Goal: Check status: Check status

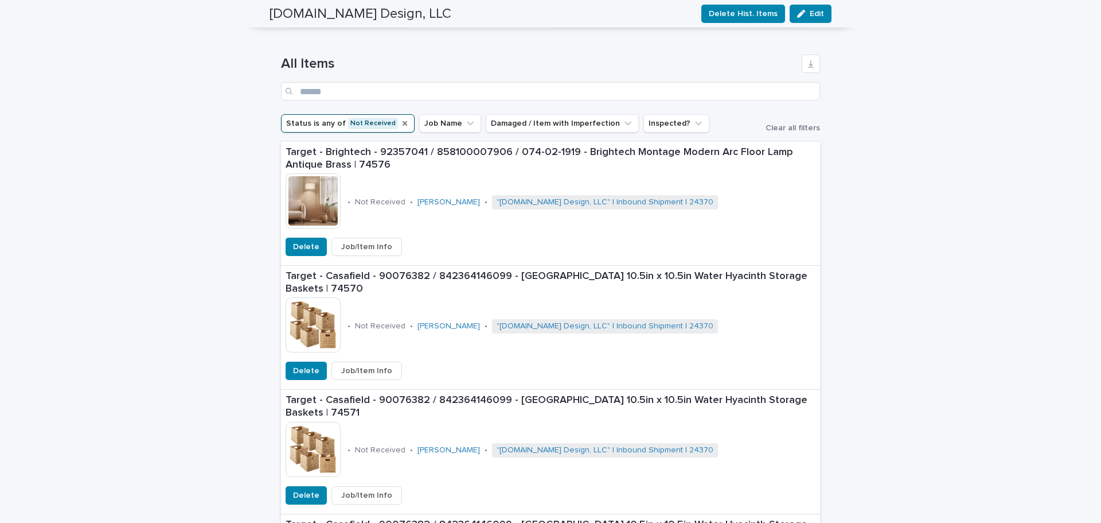
click at [403, 124] on icon "Status" at bounding box center [405, 123] width 5 height 5
click at [305, 123] on button "Status" at bounding box center [305, 123] width 49 height 18
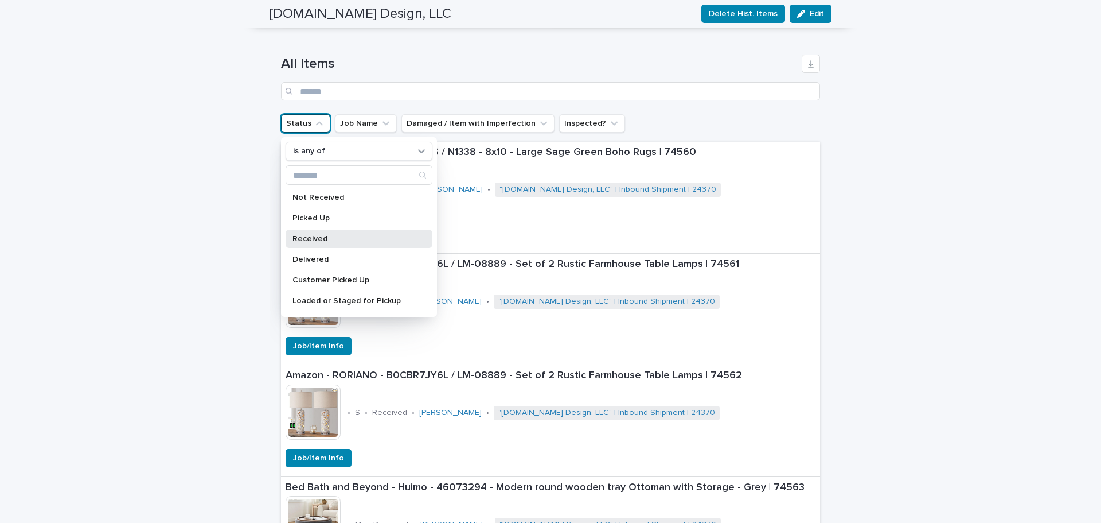
click at [331, 237] on p "Received" at bounding box center [354, 239] width 122 height 8
click at [696, 90] on input "Search" at bounding box center [550, 91] width 539 height 18
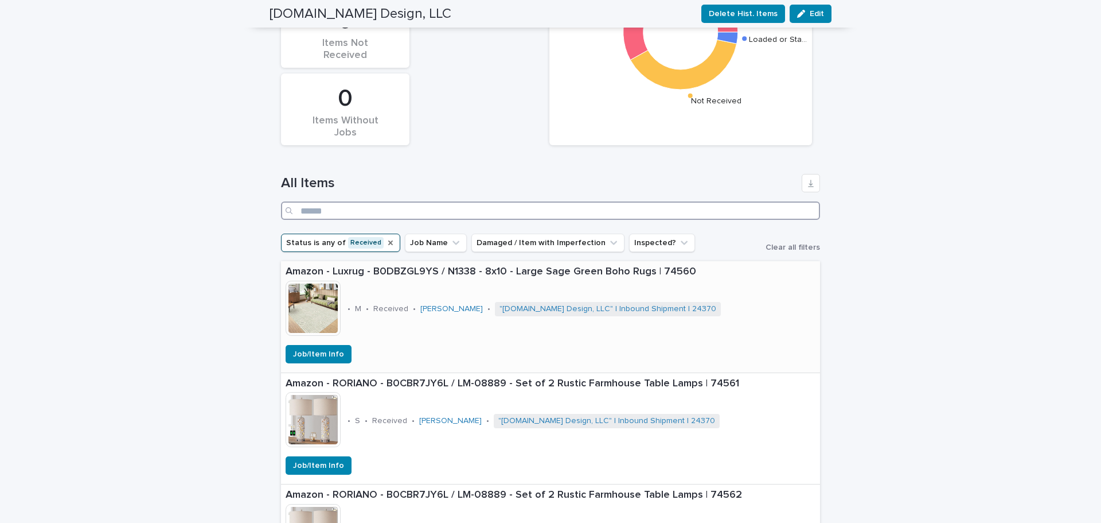
scroll to position [229, 0]
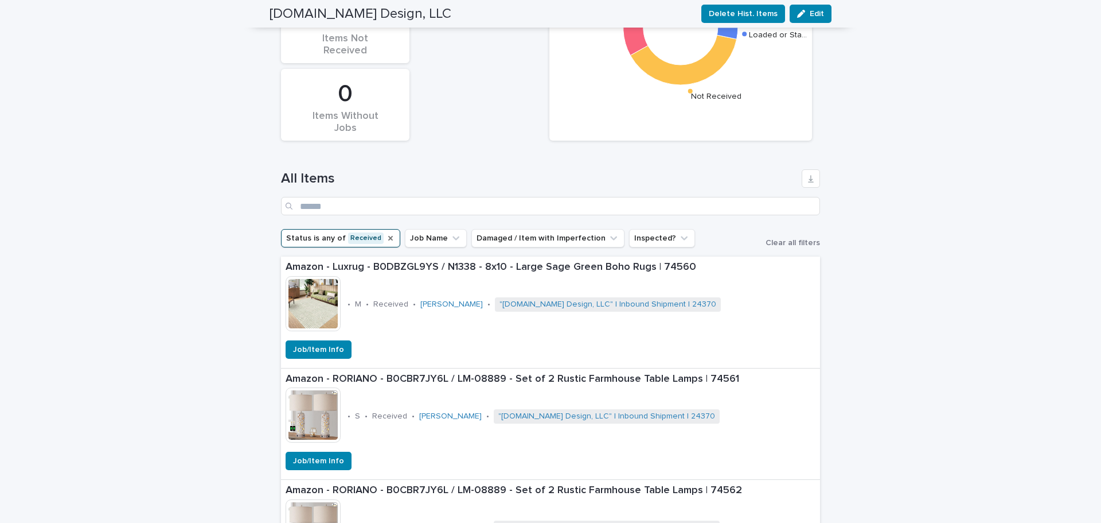
click at [386, 236] on icon "Status" at bounding box center [390, 237] width 9 height 9
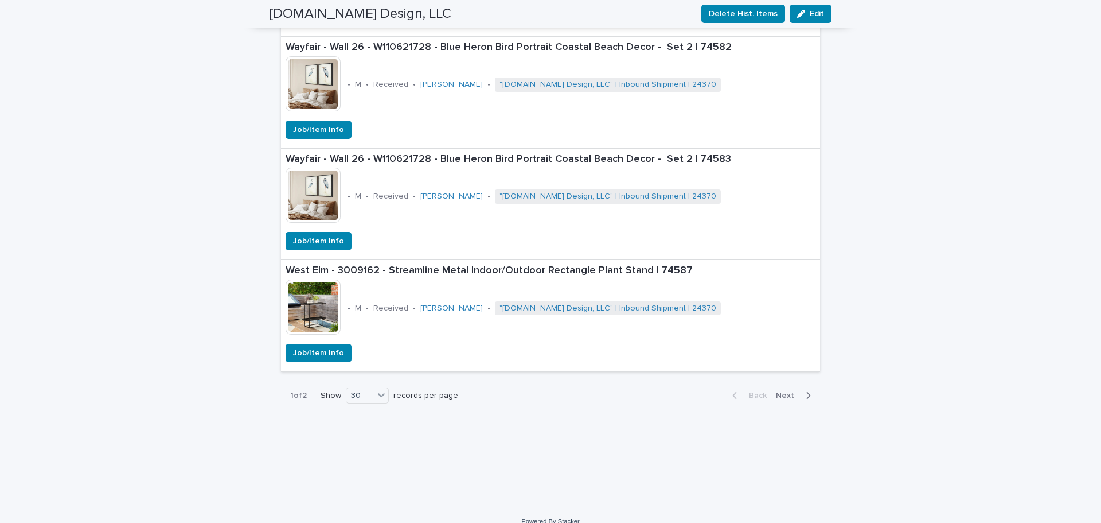
scroll to position [1718, 0]
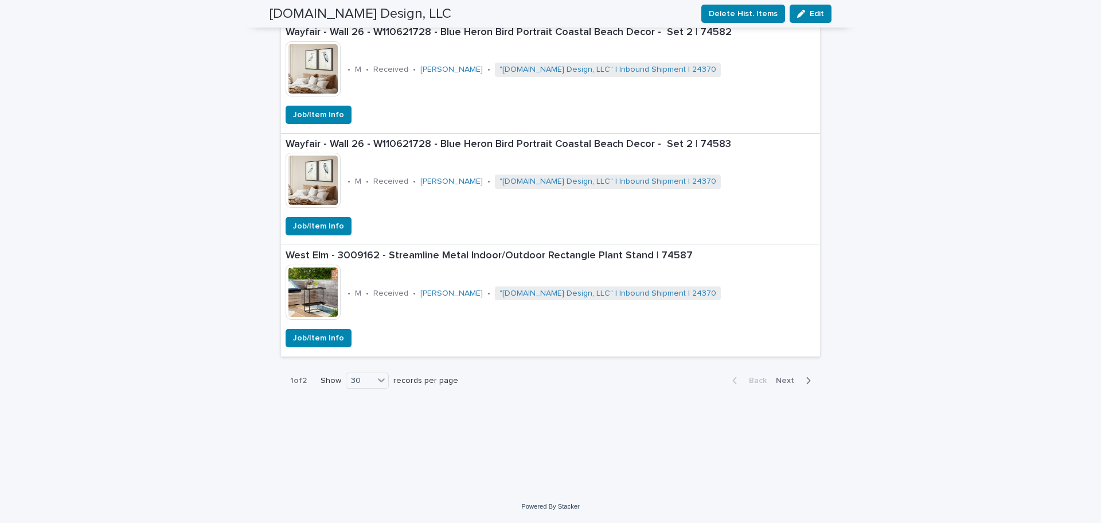
click at [786, 376] on span "Next" at bounding box center [788, 380] width 25 height 8
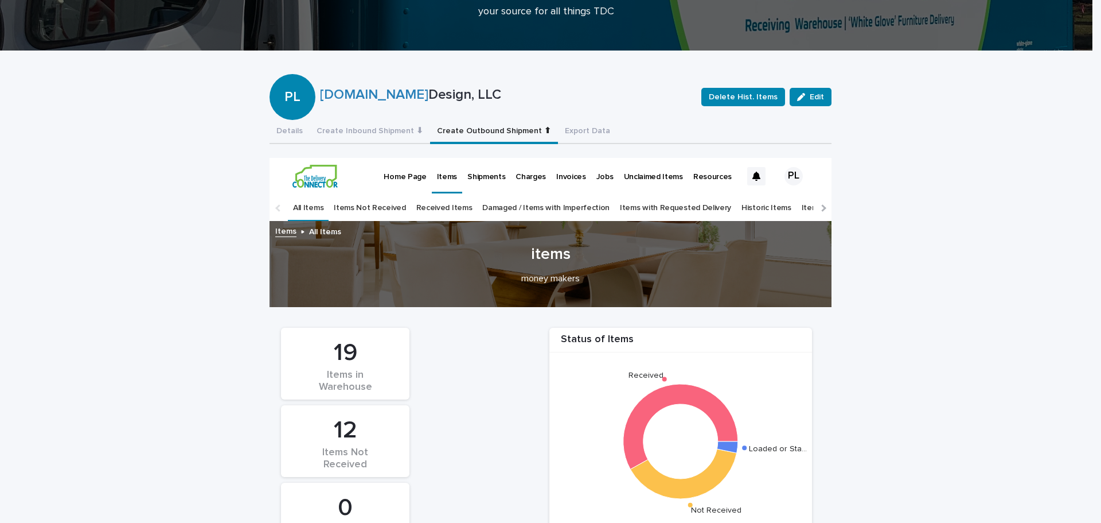
scroll to position [0, 0]
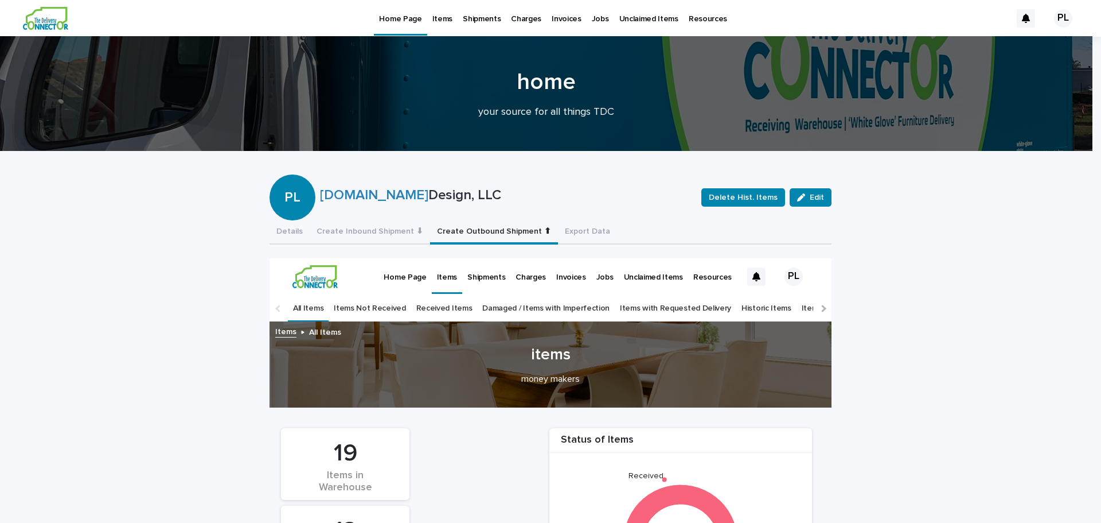
click at [362, 302] on link "Items Not Received" at bounding box center [370, 308] width 72 height 27
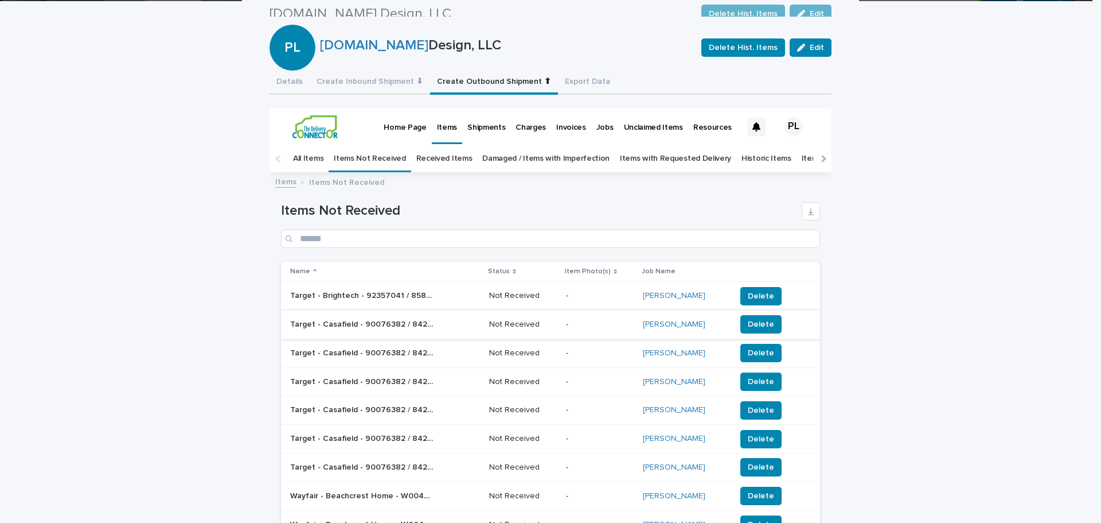
scroll to position [123, 0]
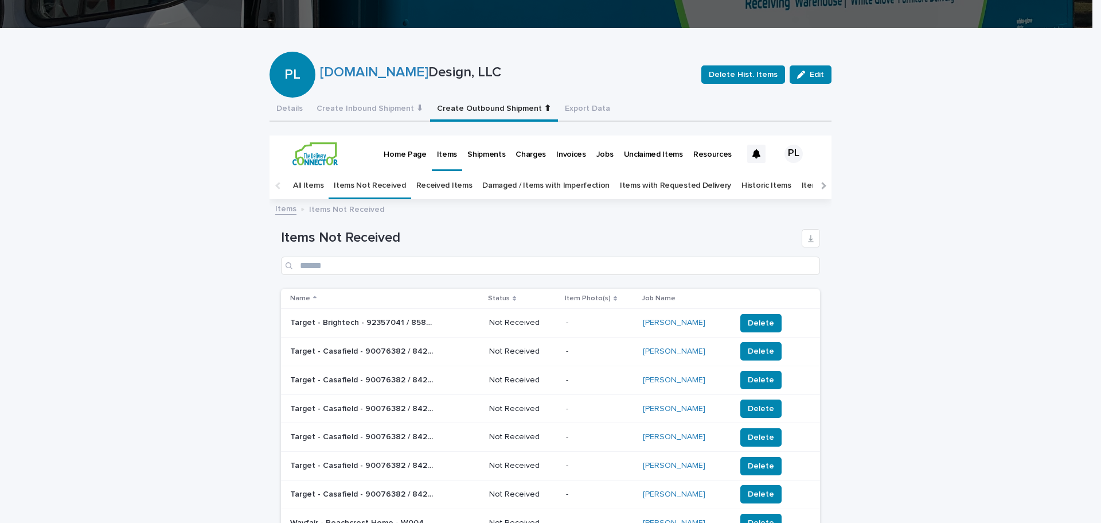
click at [442, 184] on link "Received Items" at bounding box center [444, 185] width 56 height 27
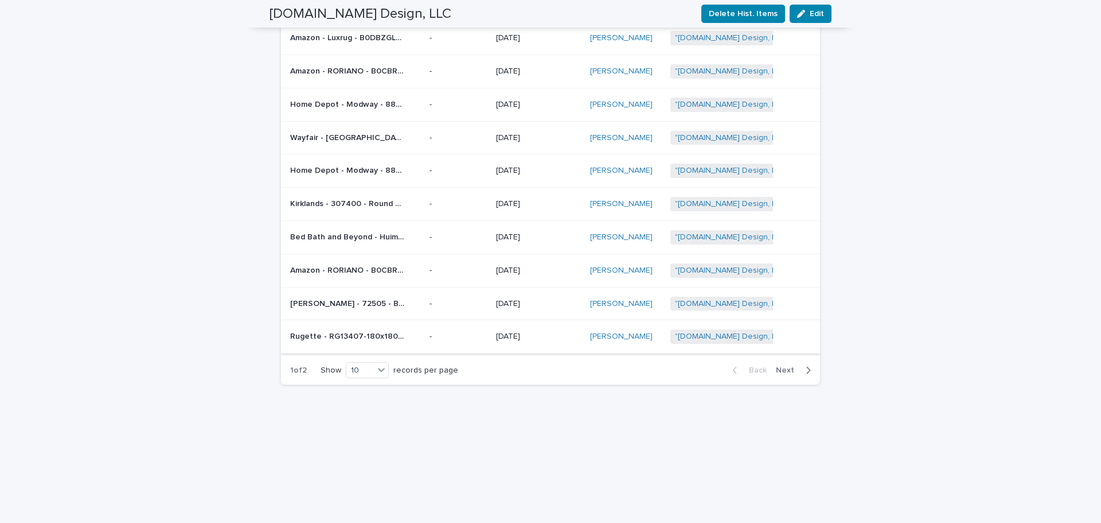
scroll to position [352, 0]
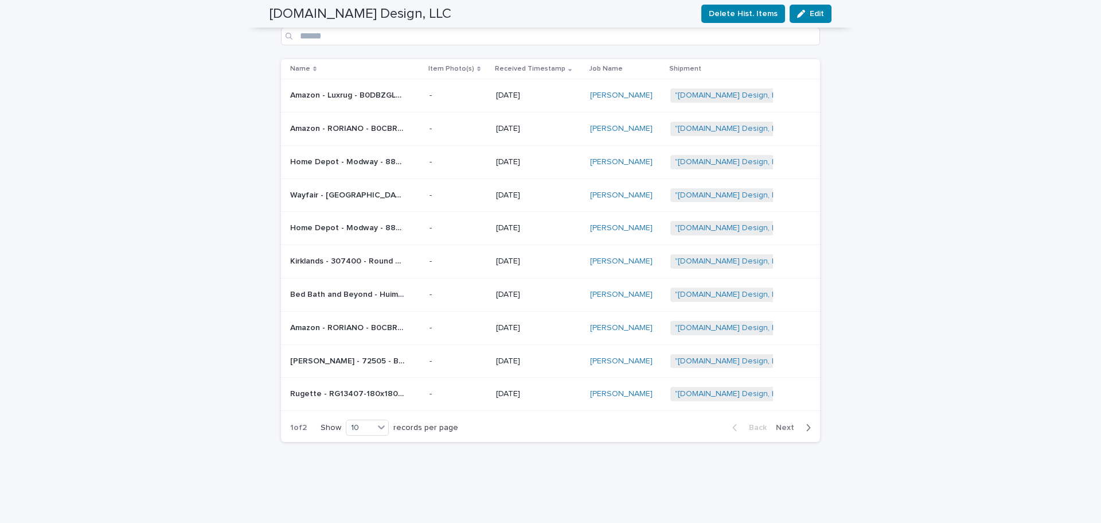
click at [790, 421] on div "Back Next" at bounding box center [771, 427] width 97 height 29
click at [790, 423] on span "Next" at bounding box center [788, 427] width 25 height 8
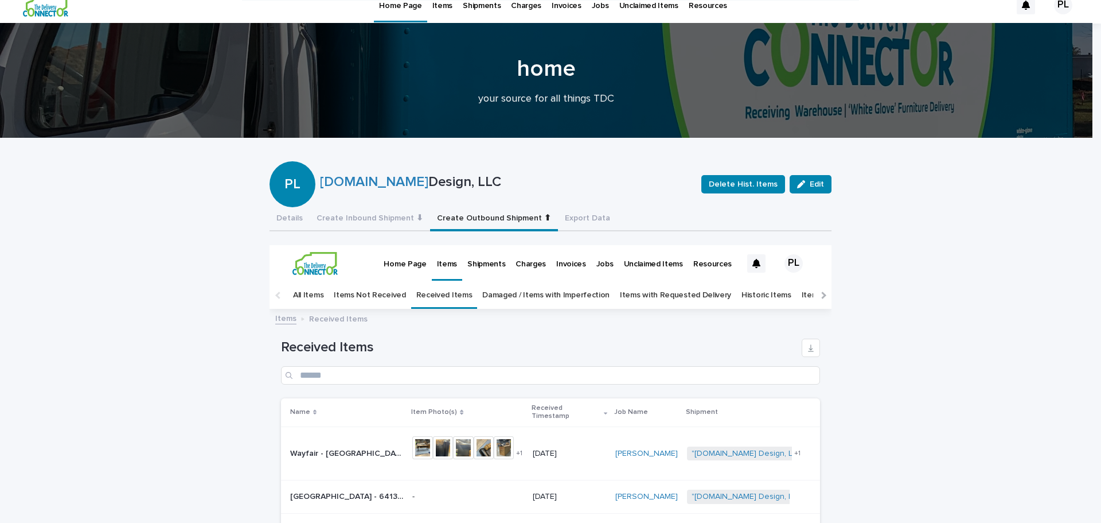
scroll to position [8, 0]
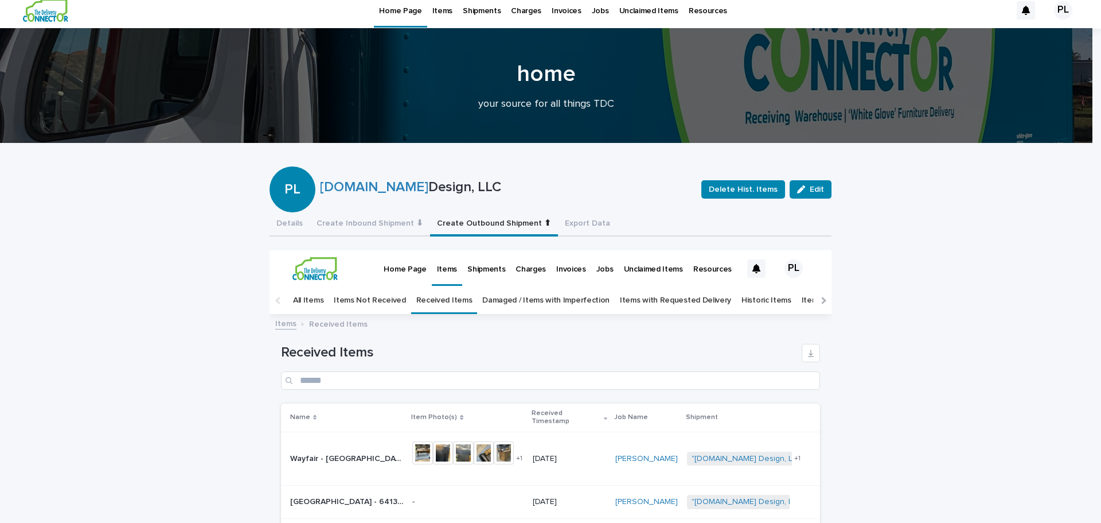
click at [303, 290] on link "All Items" at bounding box center [308, 300] width 30 height 27
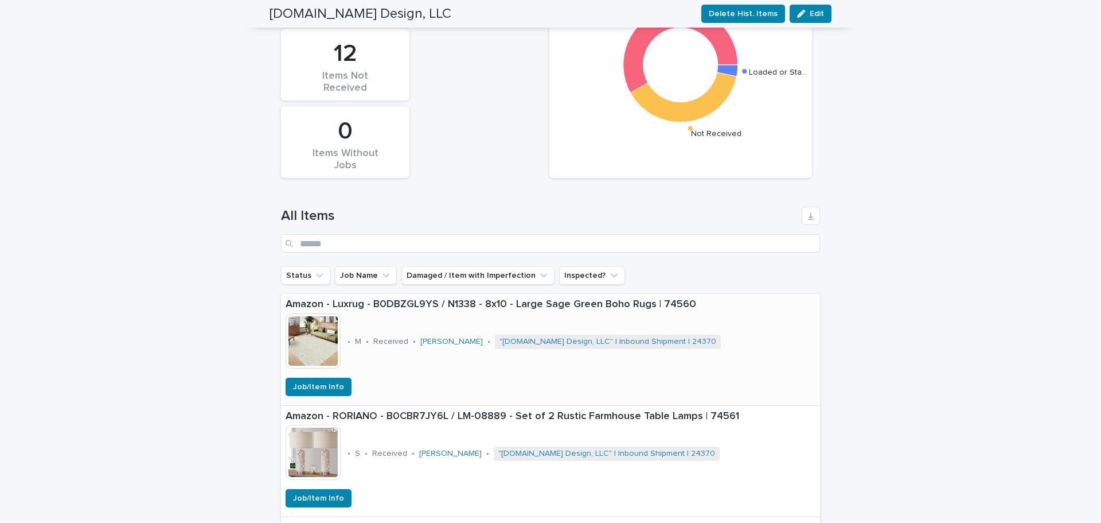
scroll to position [172, 0]
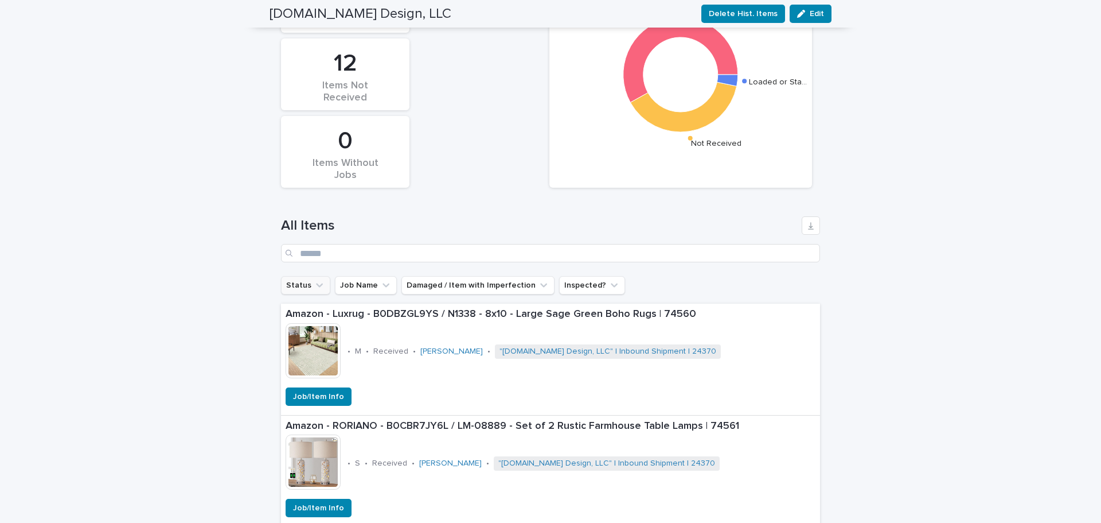
click icon "Status"
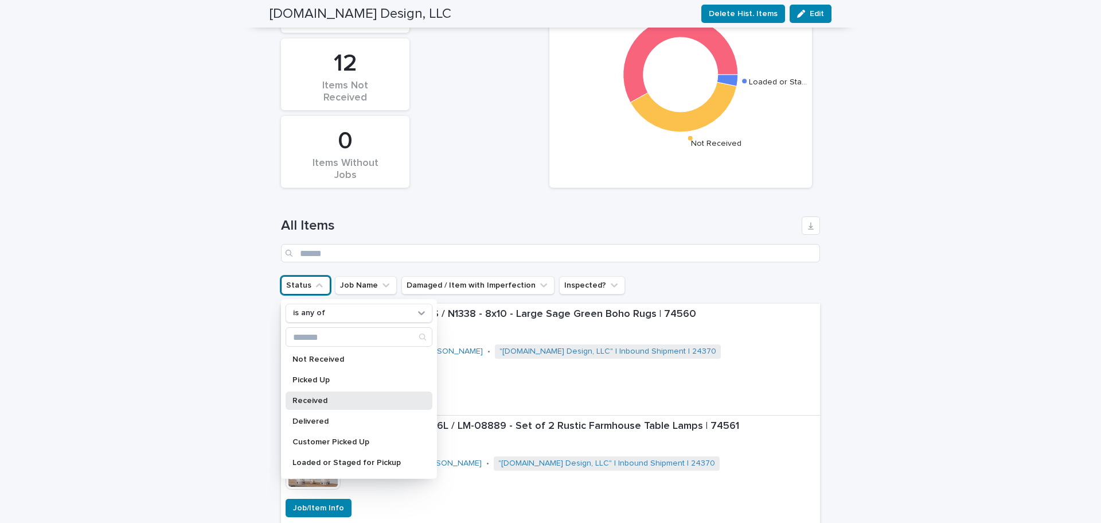
click at [331, 396] on p "Received" at bounding box center [354, 400] width 122 height 8
click at [388, 284] on icon "Status" at bounding box center [390, 285] width 5 height 5
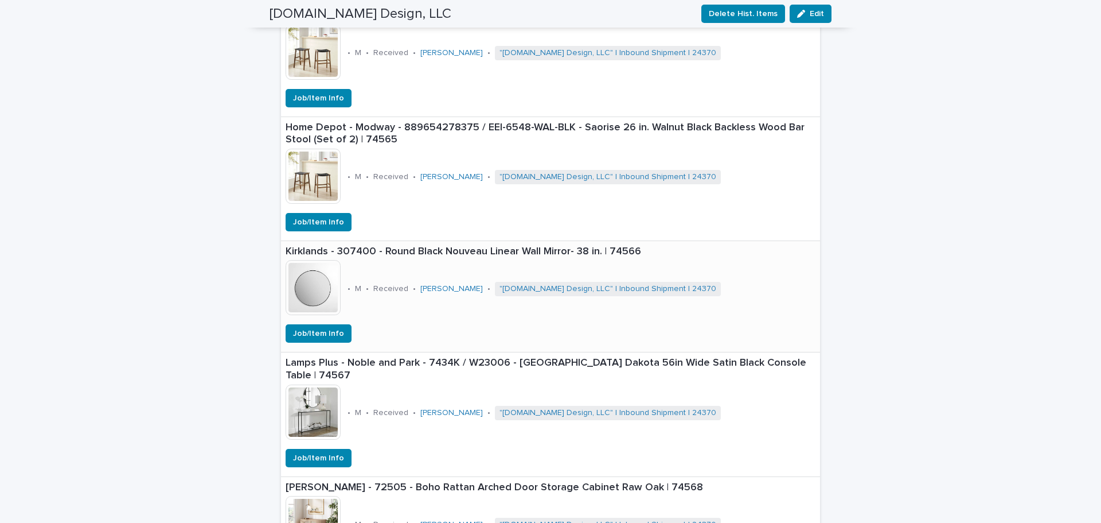
click at [318, 280] on img at bounding box center [313, 287] width 55 height 55
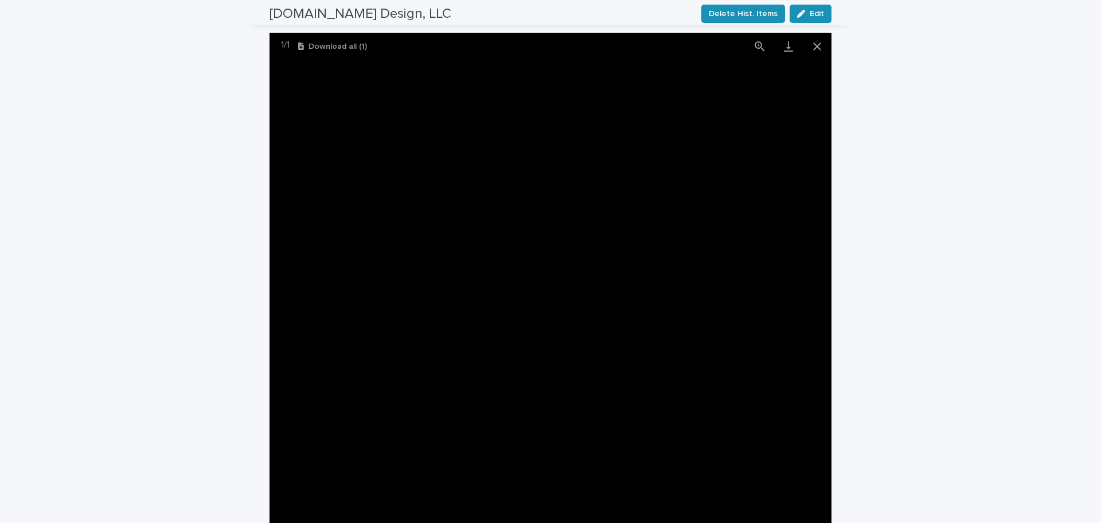
scroll to position [0, 0]
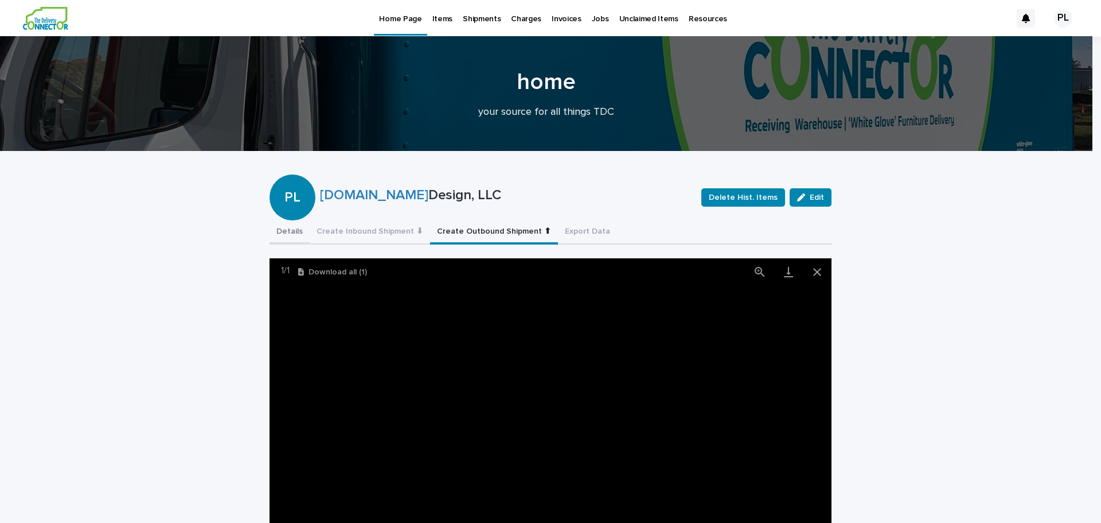
click at [286, 231] on button "Details" at bounding box center [290, 232] width 40 height 24
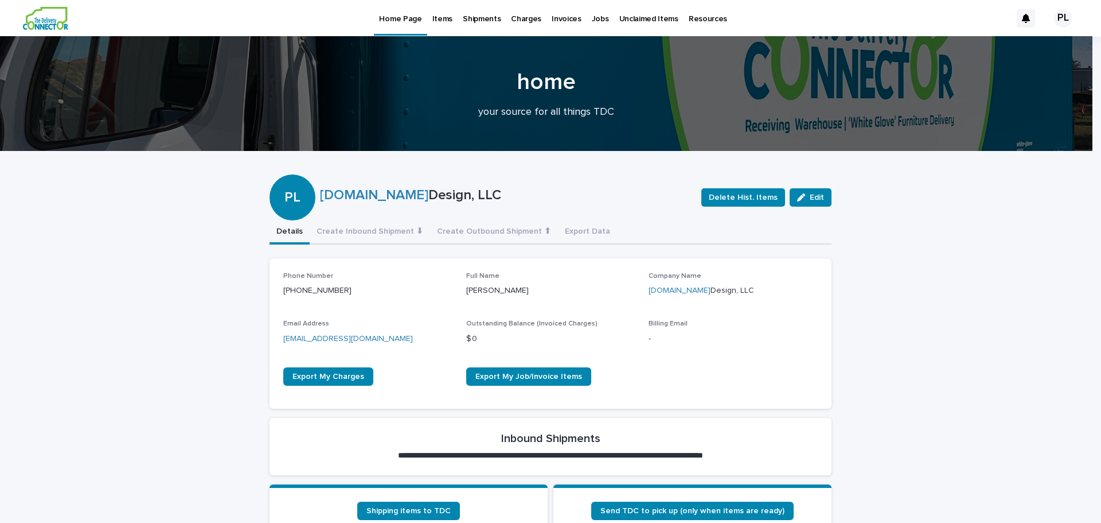
click at [436, 17] on p "Items" at bounding box center [442, 12] width 20 height 24
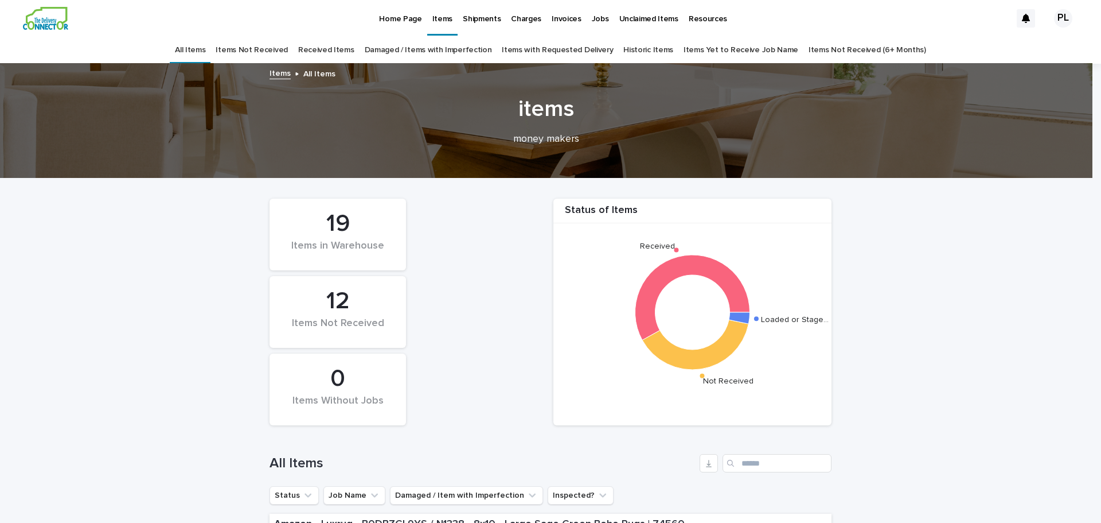
scroll to position [172, 0]
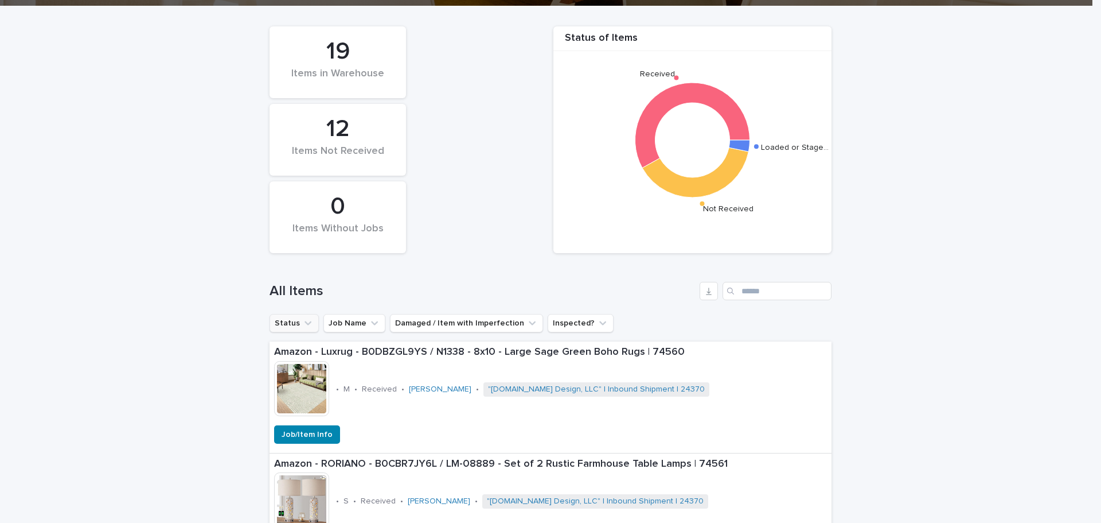
click at [302, 326] on icon "Status" at bounding box center [307, 322] width 11 height 11
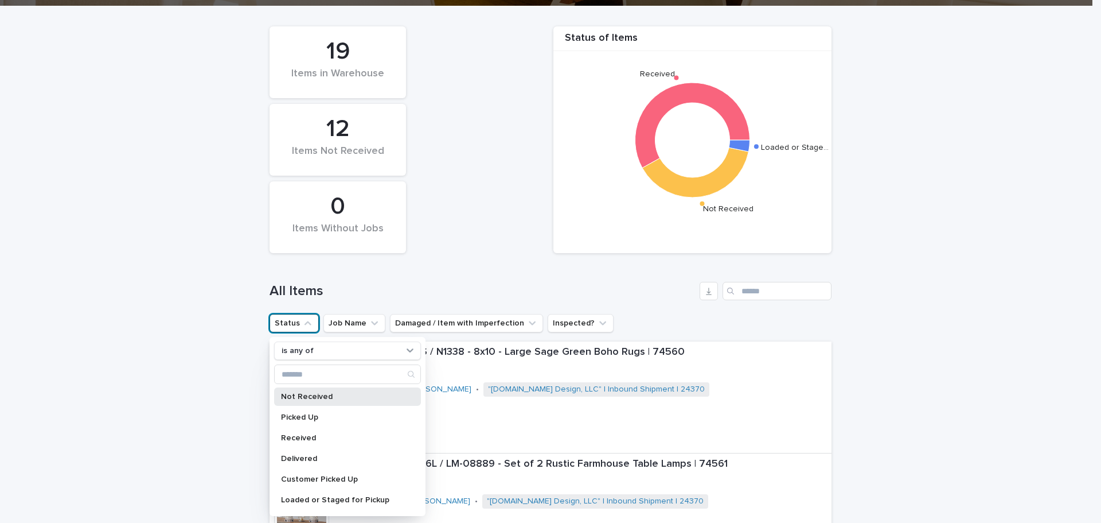
click at [297, 396] on p "Not Received" at bounding box center [342, 396] width 122 height 8
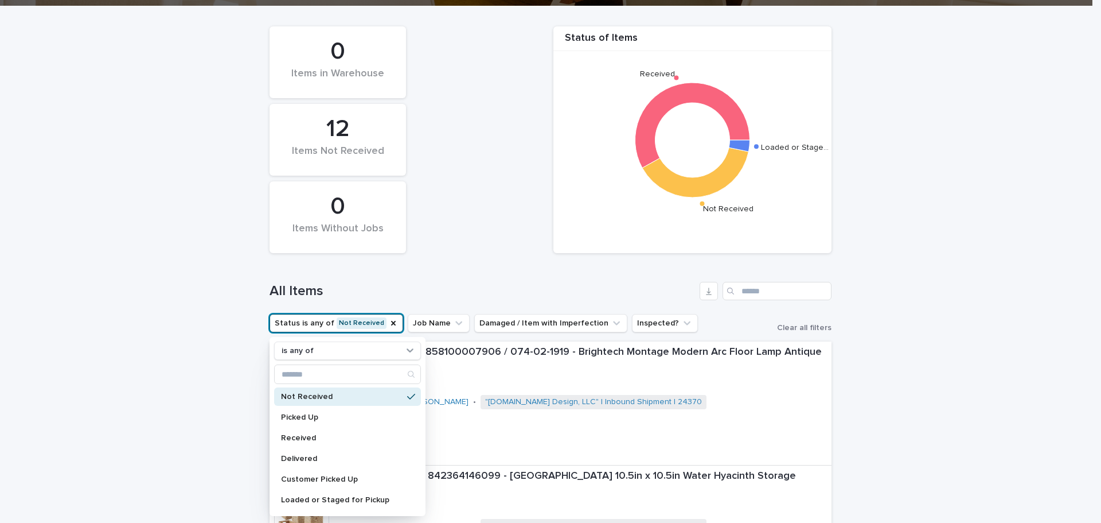
click at [443, 276] on div "All Items" at bounding box center [551, 286] width 562 height 55
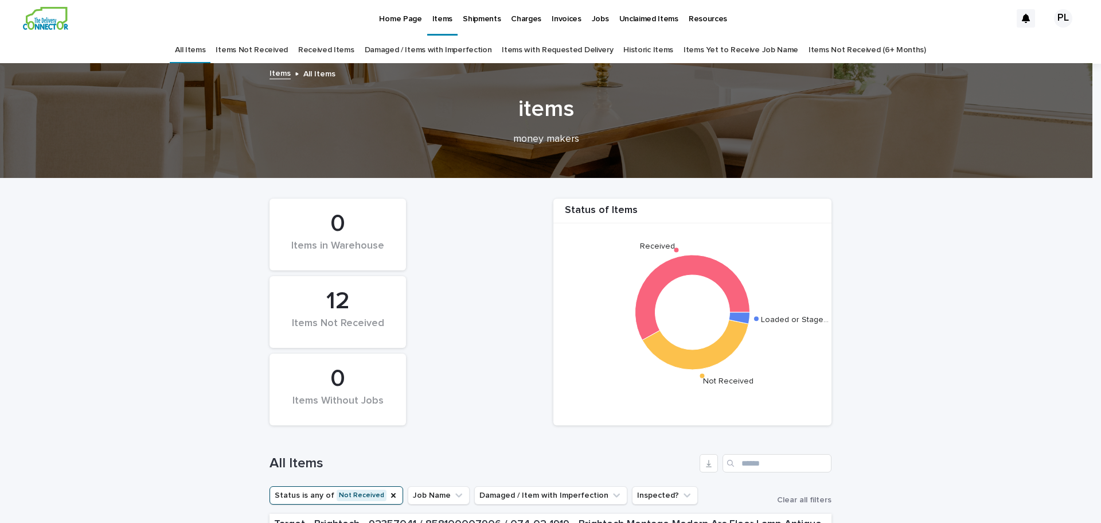
click at [399, 15] on p "Home Page" at bounding box center [400, 12] width 42 height 24
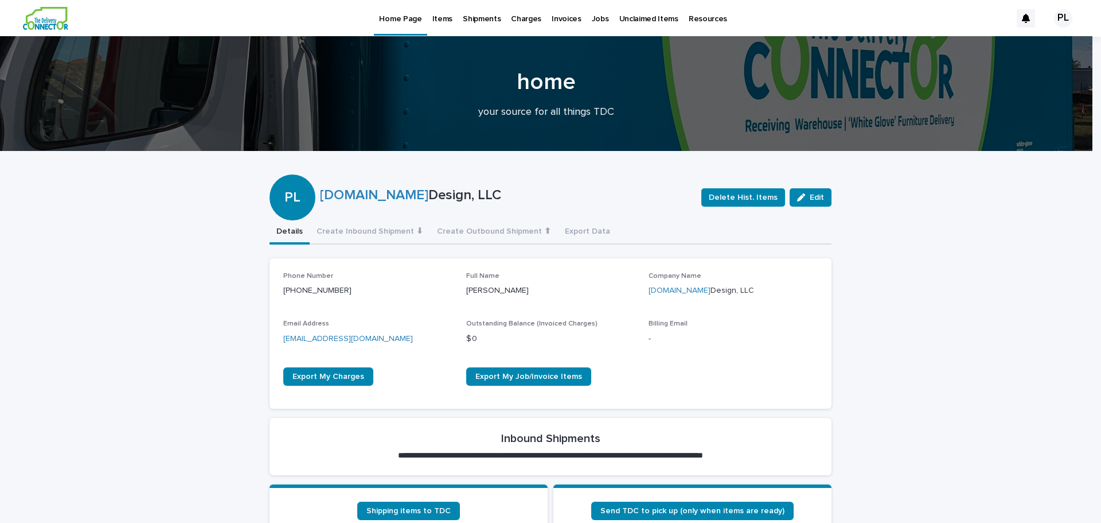
click at [435, 20] on p "Items" at bounding box center [442, 12] width 20 height 24
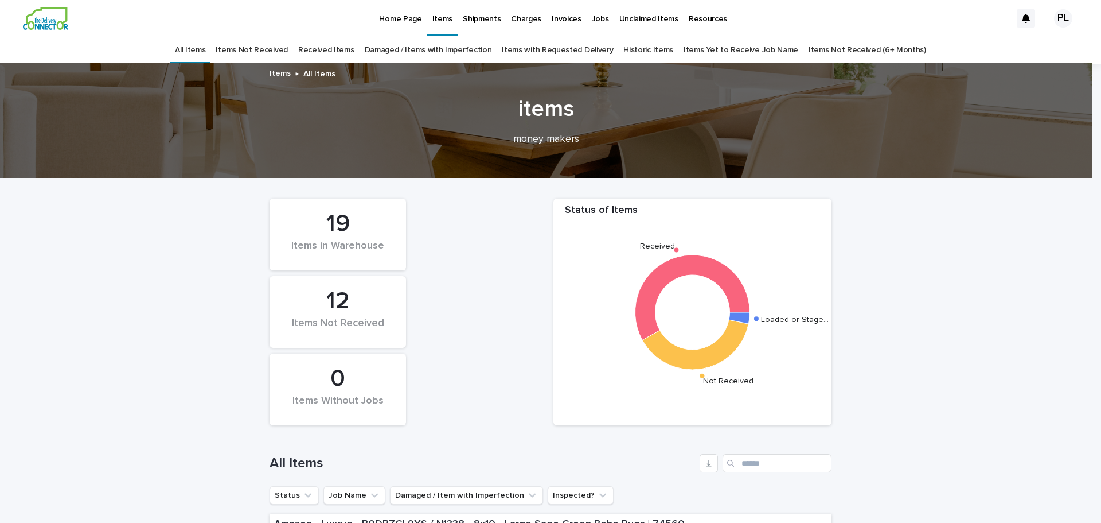
click at [651, 50] on link "Historic Items" at bounding box center [648, 50] width 50 height 27
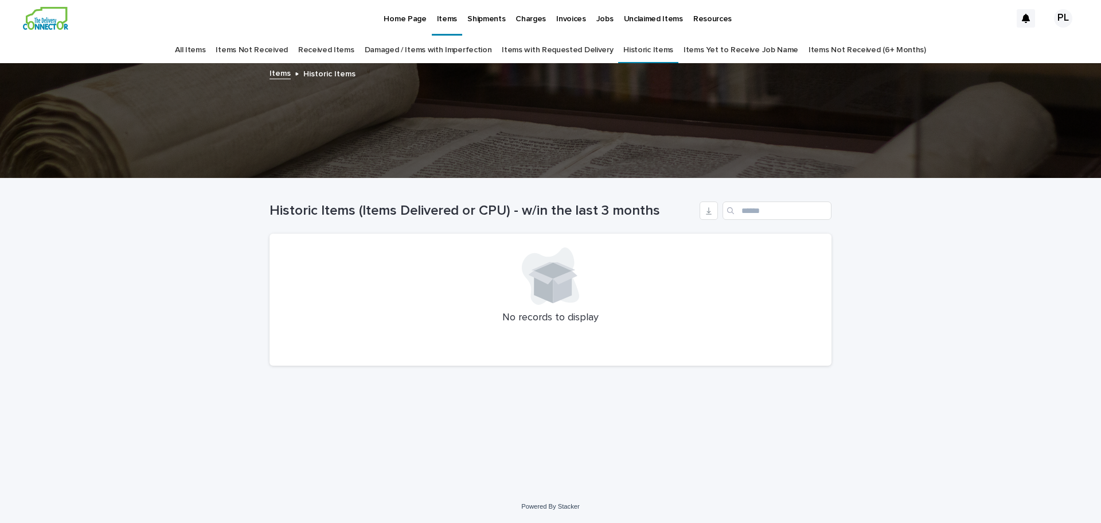
click at [205, 52] on link "All Items" at bounding box center [190, 50] width 30 height 27
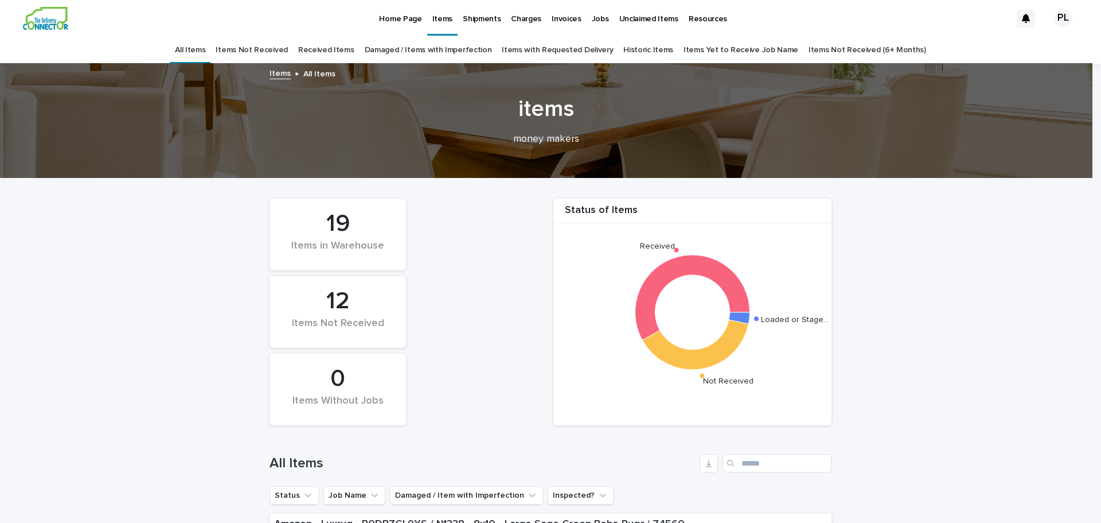
scroll to position [229, 0]
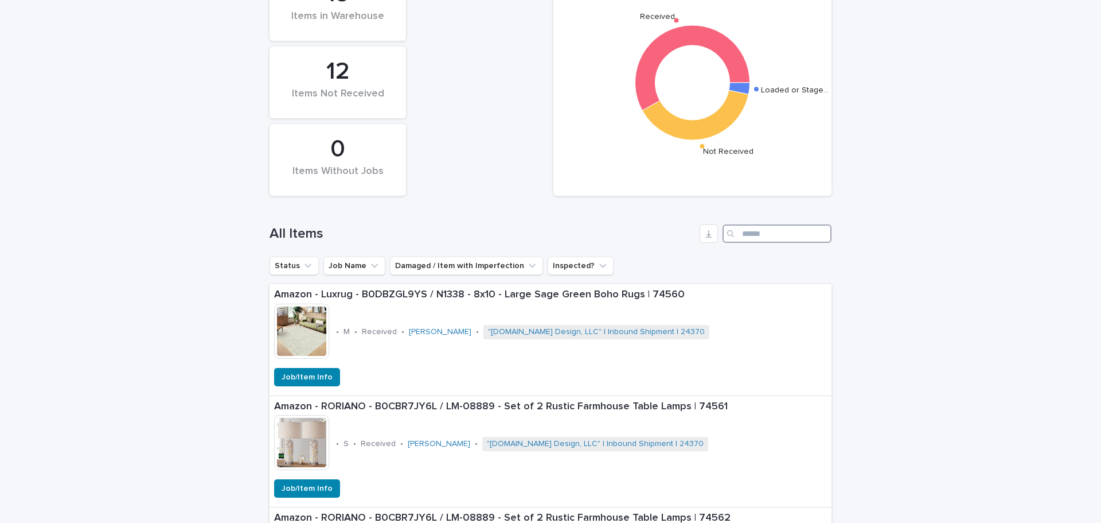
drag, startPoint x: 747, startPoint y: 232, endPoint x: 757, endPoint y: 223, distance: 13.8
click at [747, 232] on input "Search" at bounding box center [777, 233] width 109 height 18
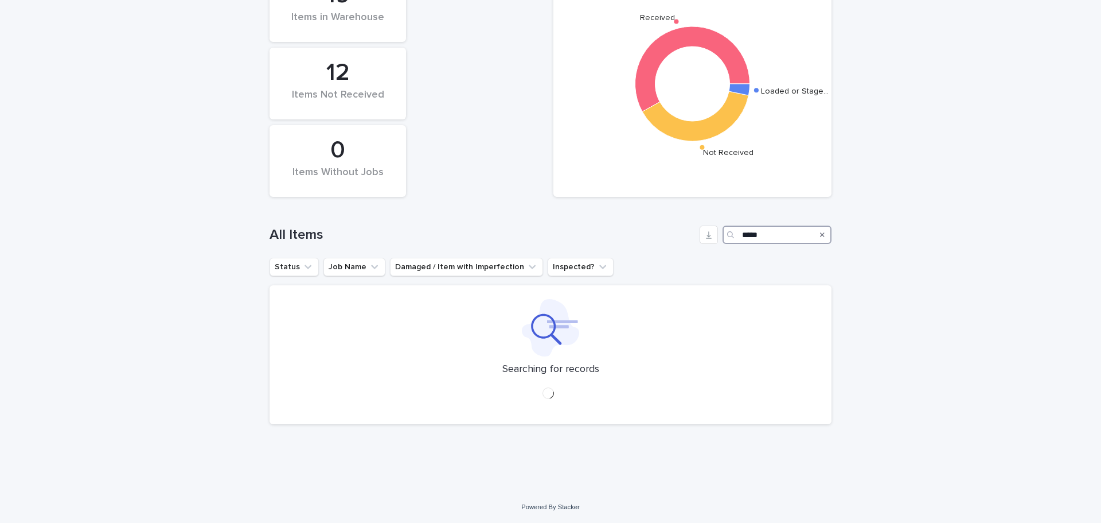
scroll to position [229, 0]
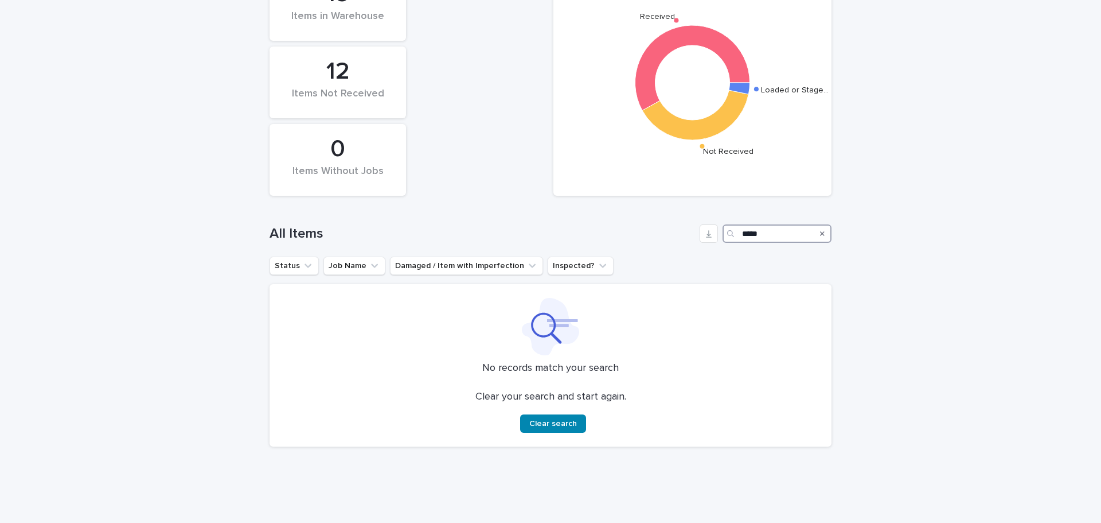
type input "*****"
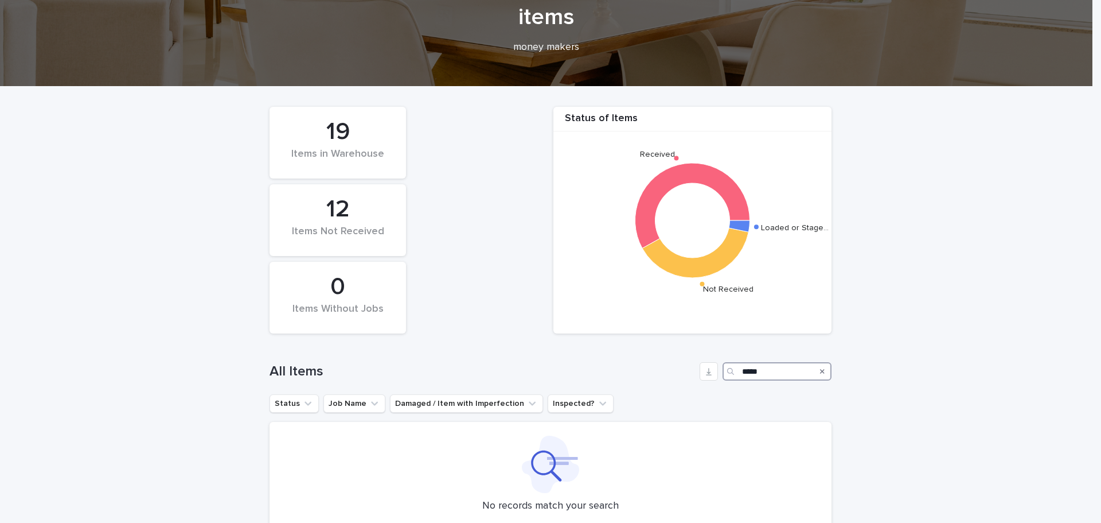
scroll to position [0, 0]
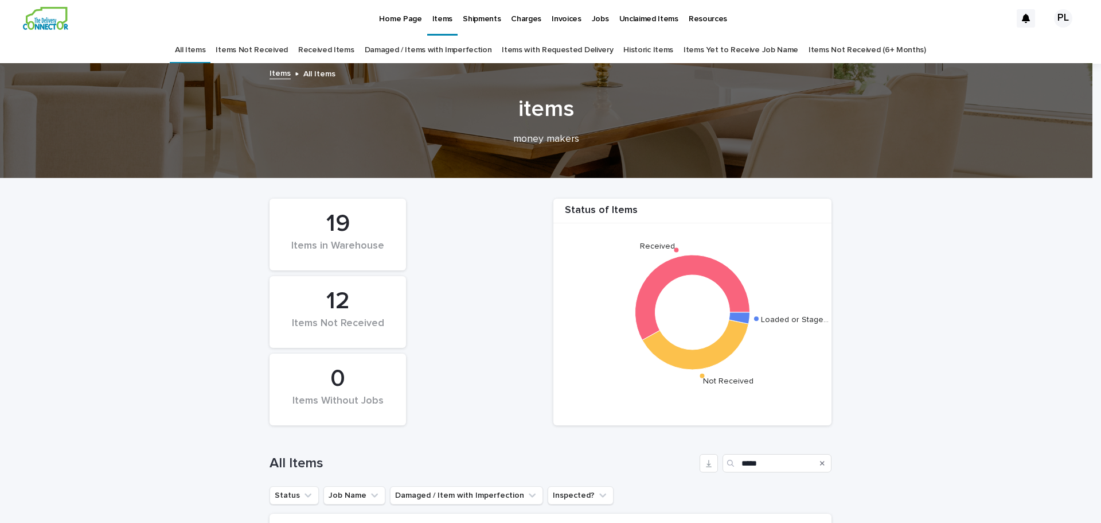
click at [259, 46] on link "Items Not Received" at bounding box center [252, 50] width 72 height 27
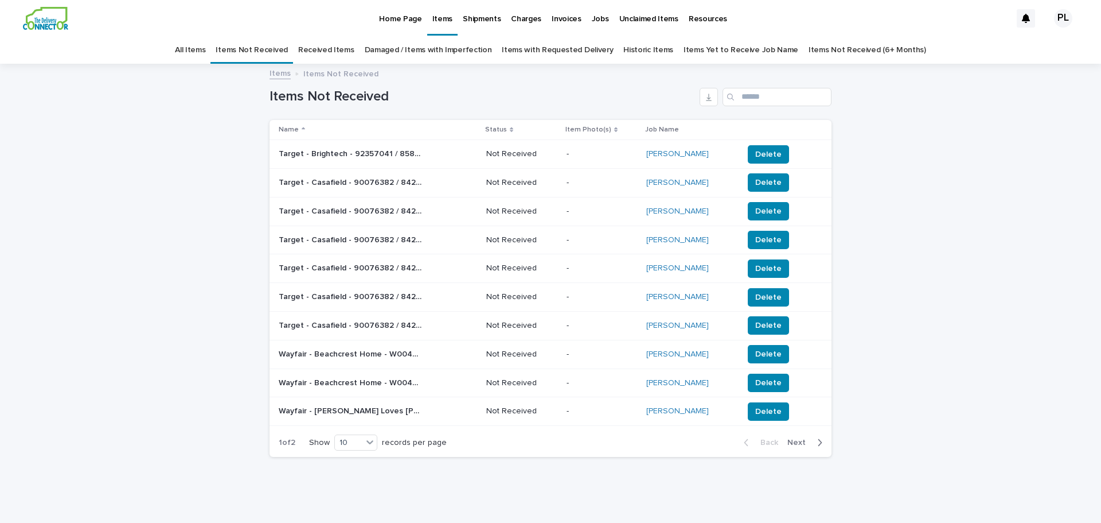
click at [271, 73] on link "Items" at bounding box center [280, 72] width 21 height 13
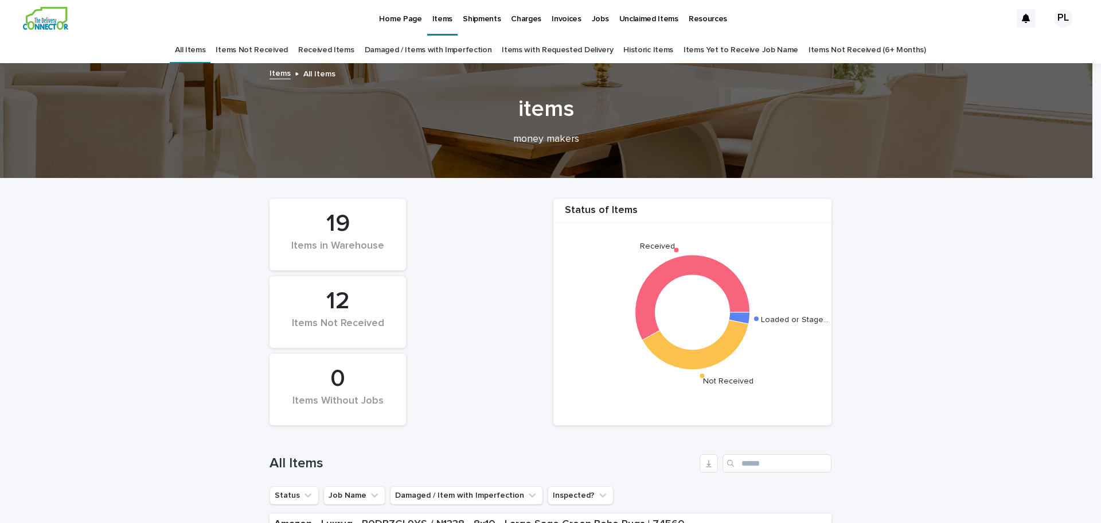
click at [340, 52] on link "Received Items" at bounding box center [326, 50] width 56 height 27
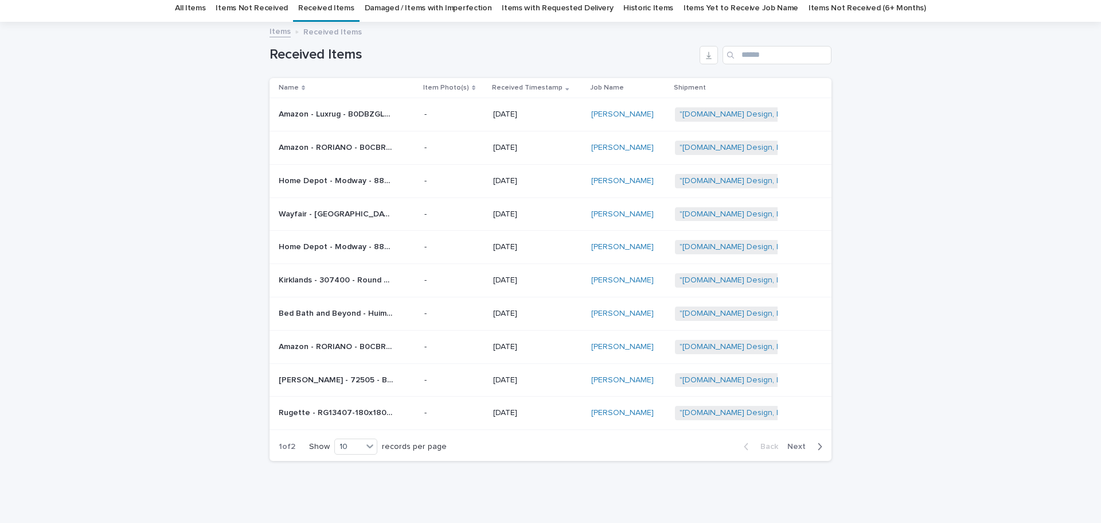
scroll to position [22, 0]
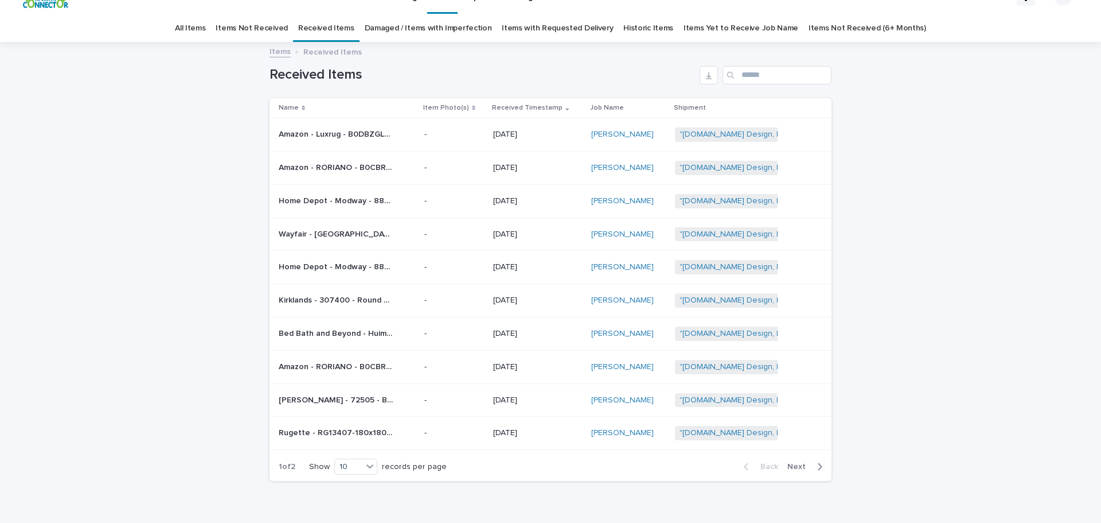
click at [800, 460] on div "Back Next" at bounding box center [783, 466] width 97 height 29
click at [801, 464] on span "Next" at bounding box center [799, 466] width 25 height 8
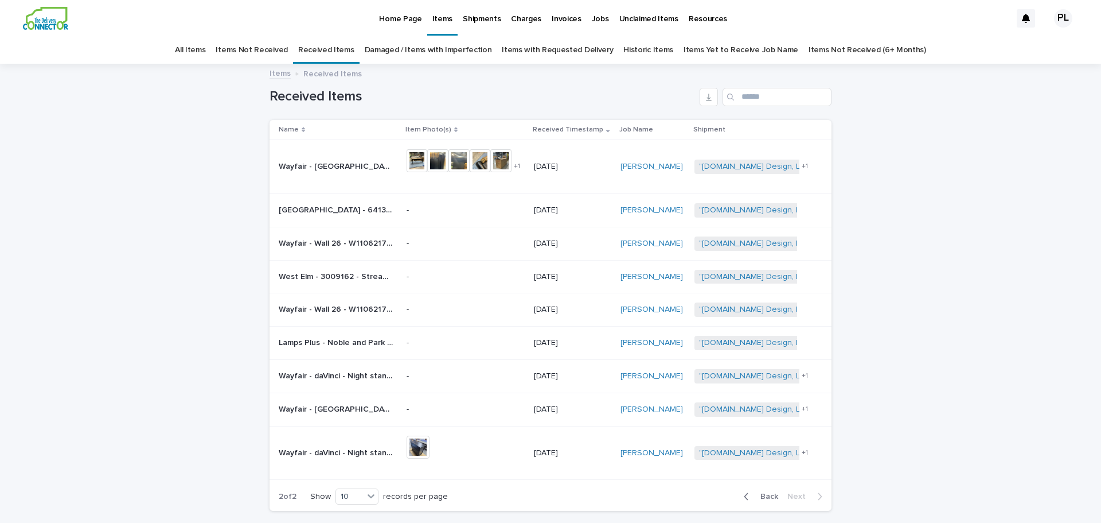
click at [205, 51] on link "All Items" at bounding box center [190, 50] width 30 height 27
